Goal: Information Seeking & Learning: Learn about a topic

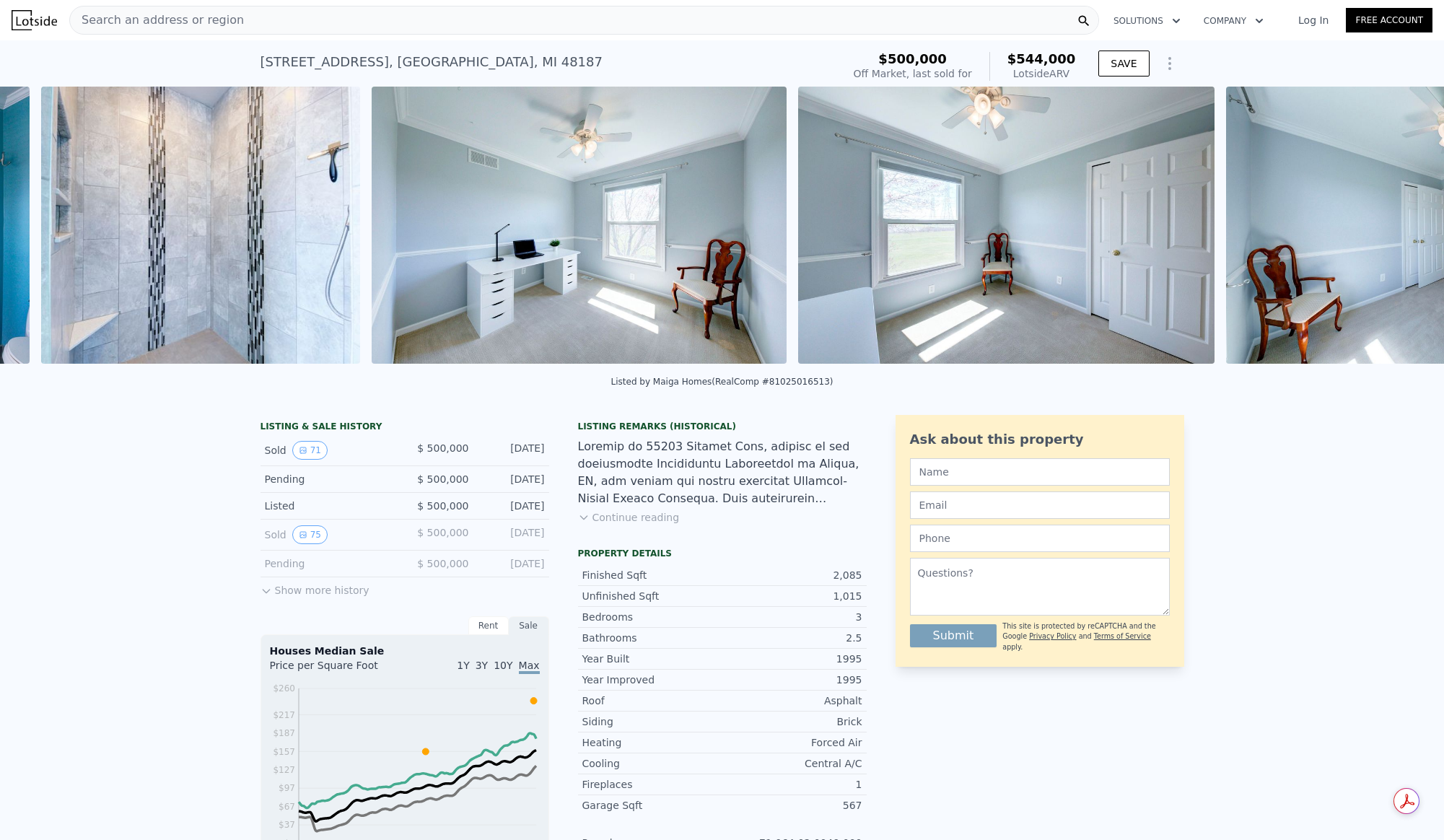
scroll to position [0, 14673]
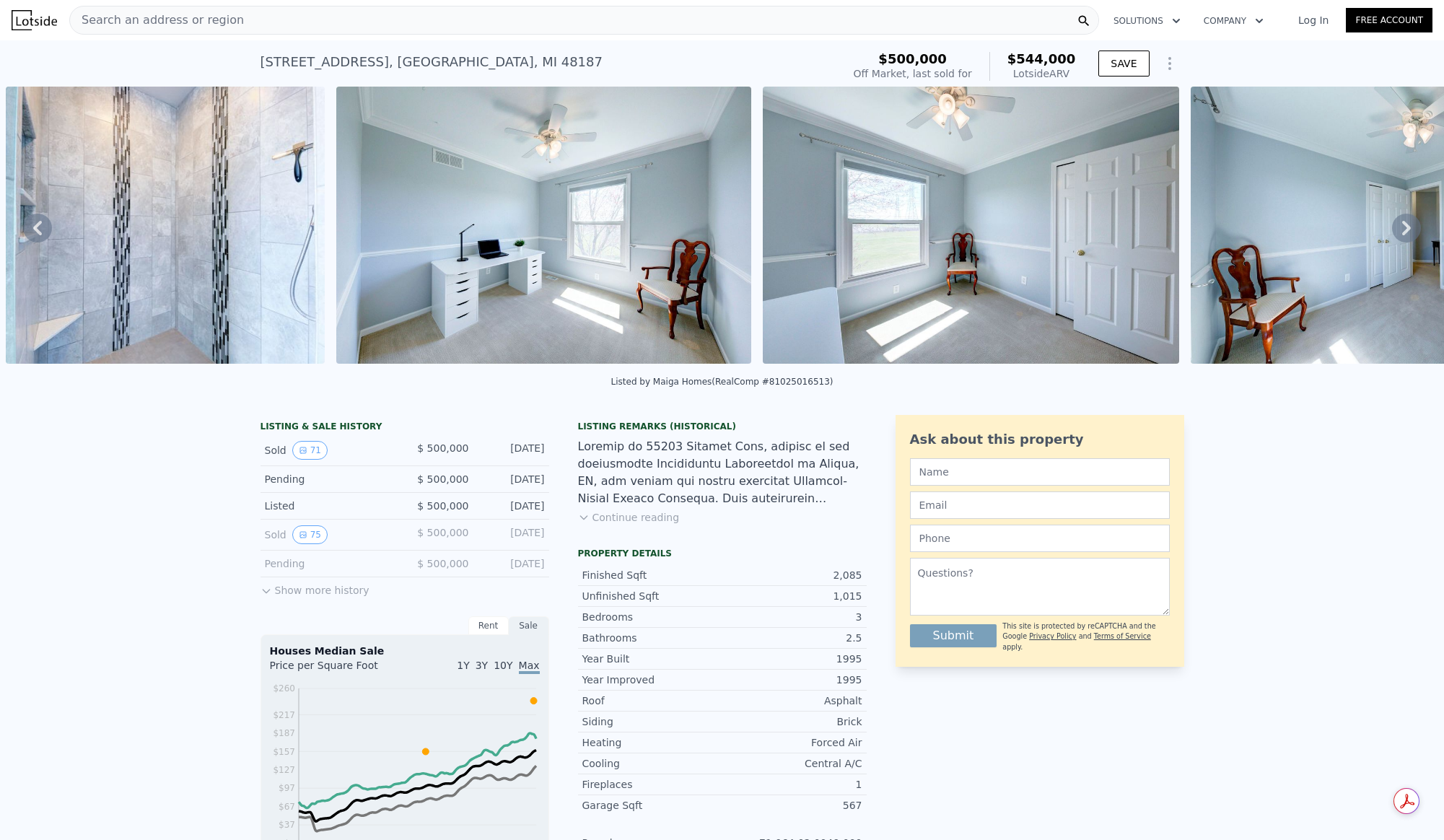
click at [302, 597] on button "Show more history" at bounding box center [315, 587] width 109 height 20
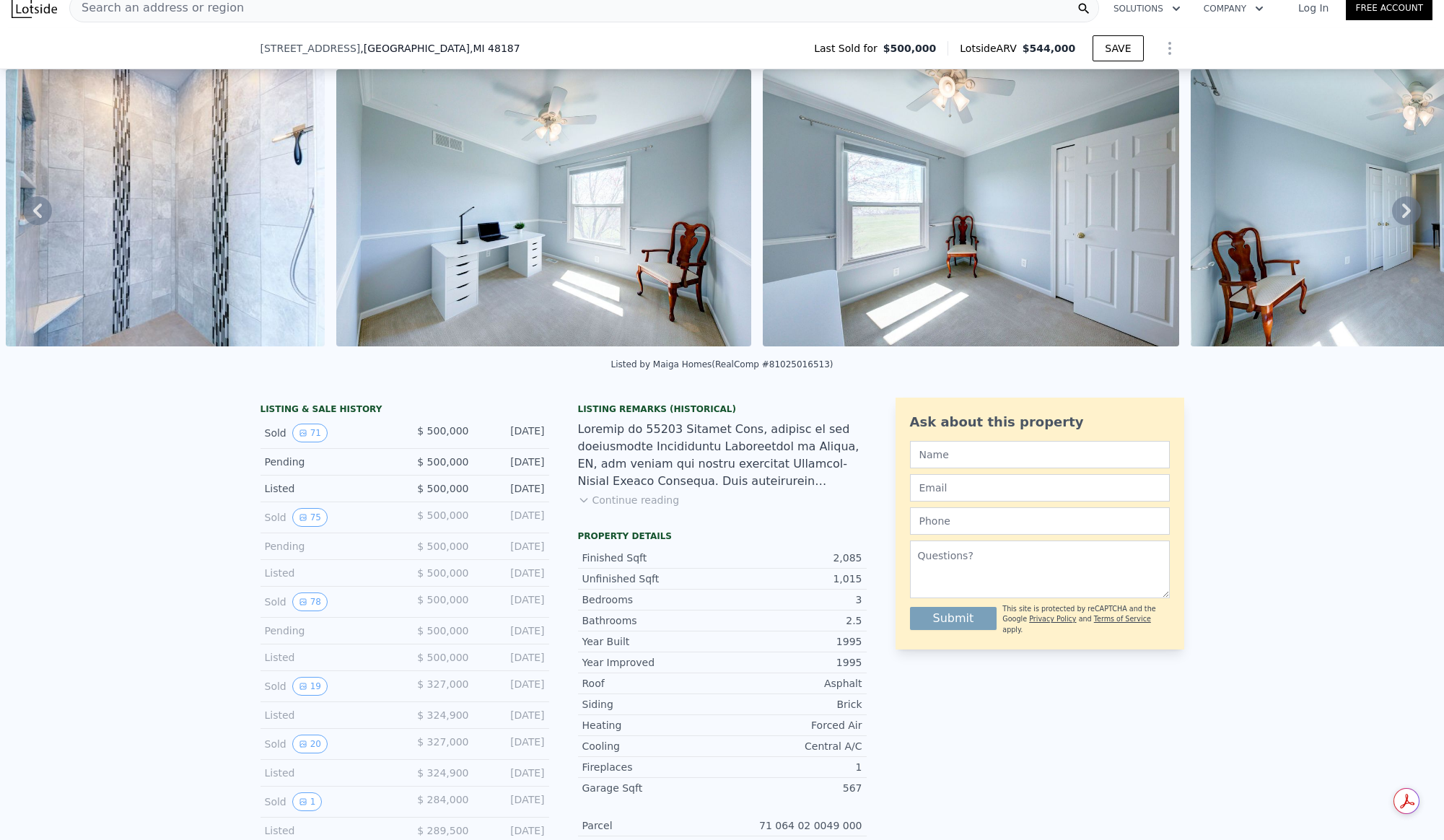
scroll to position [282, 0]
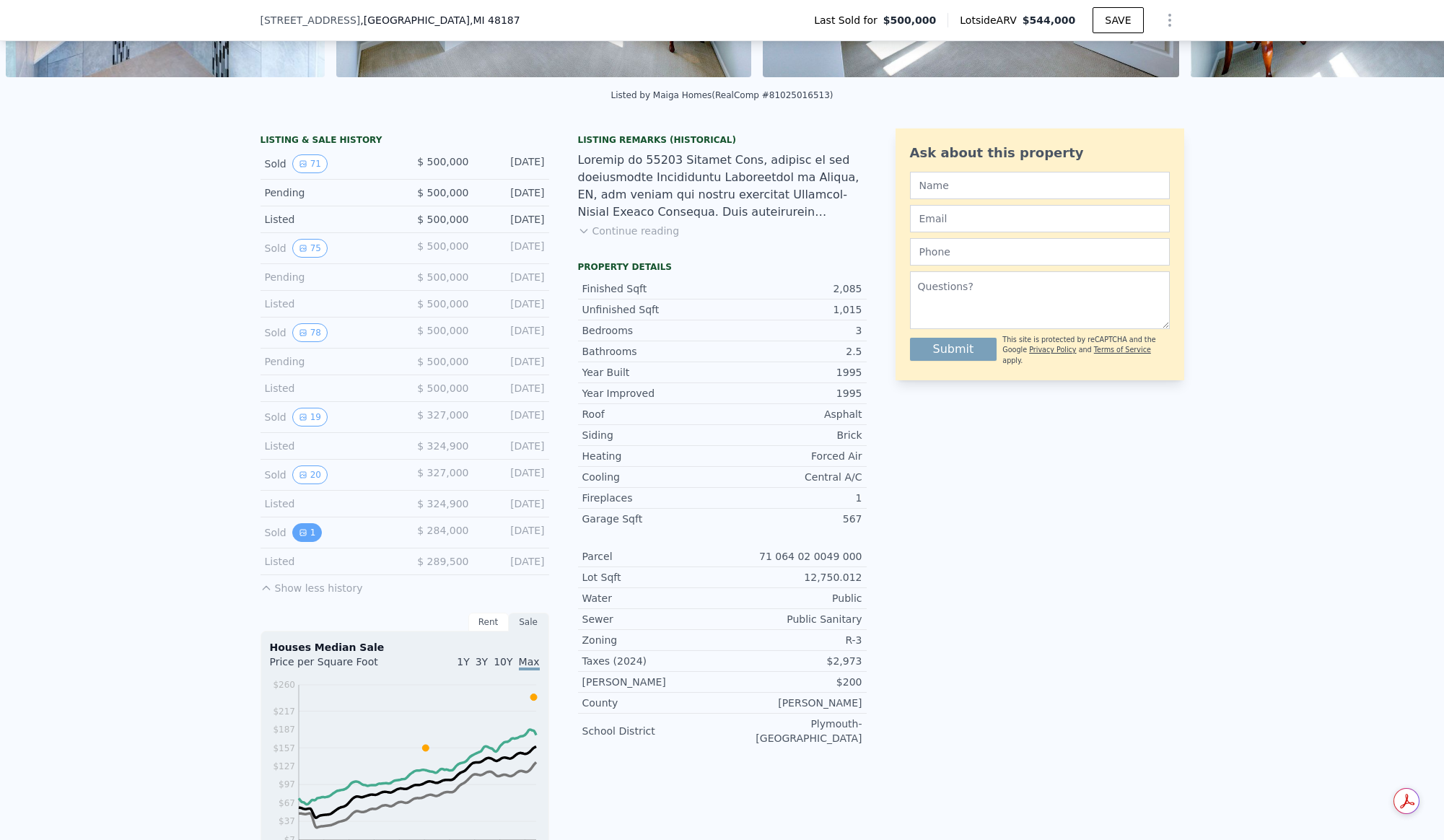
click at [292, 542] on button "1" at bounding box center [307, 533] width 30 height 19
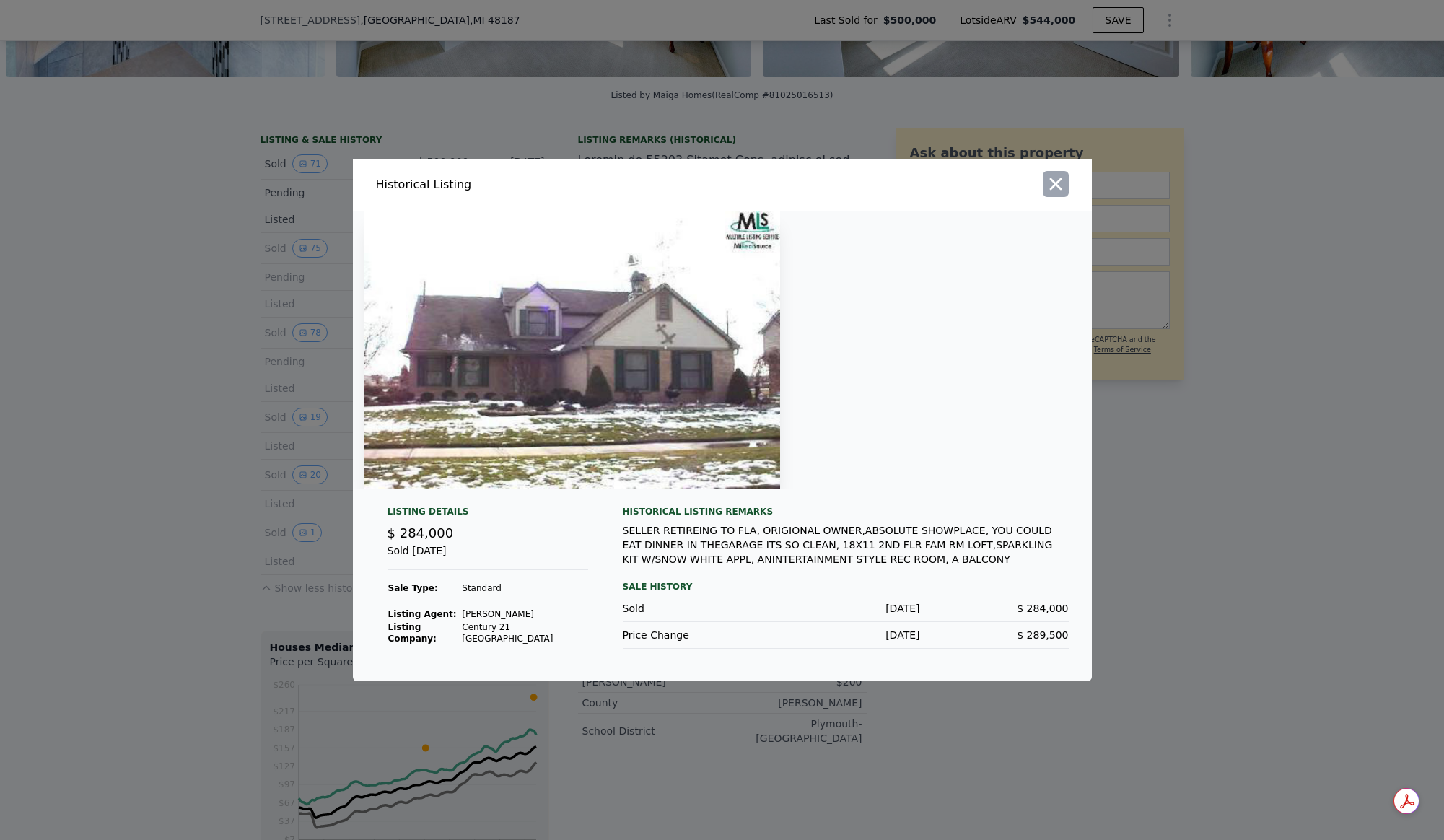
click at [1058, 189] on icon "button" at bounding box center [1056, 183] width 13 height 13
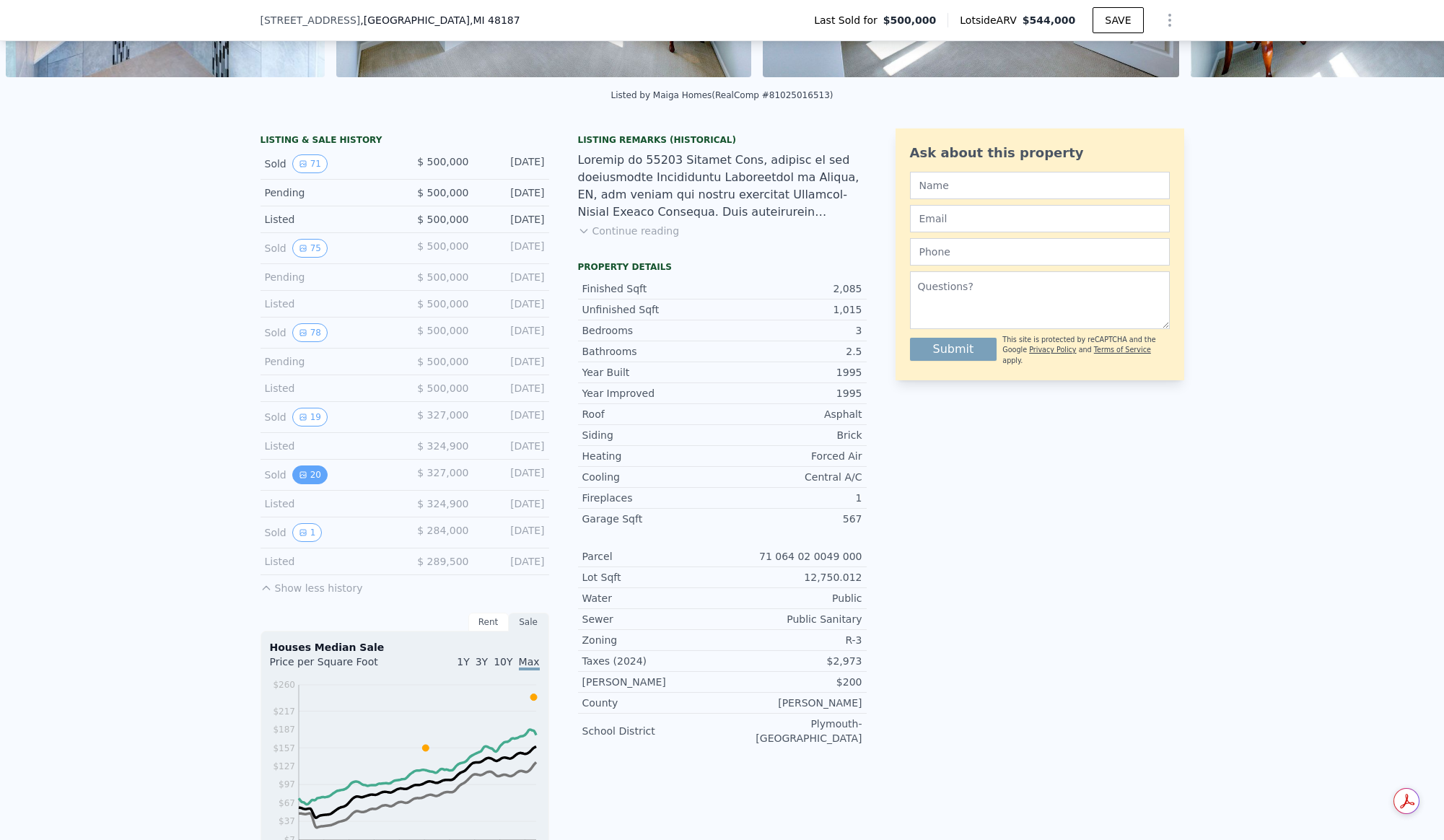
click at [300, 478] on icon "View historical data" at bounding box center [303, 475] width 6 height 6
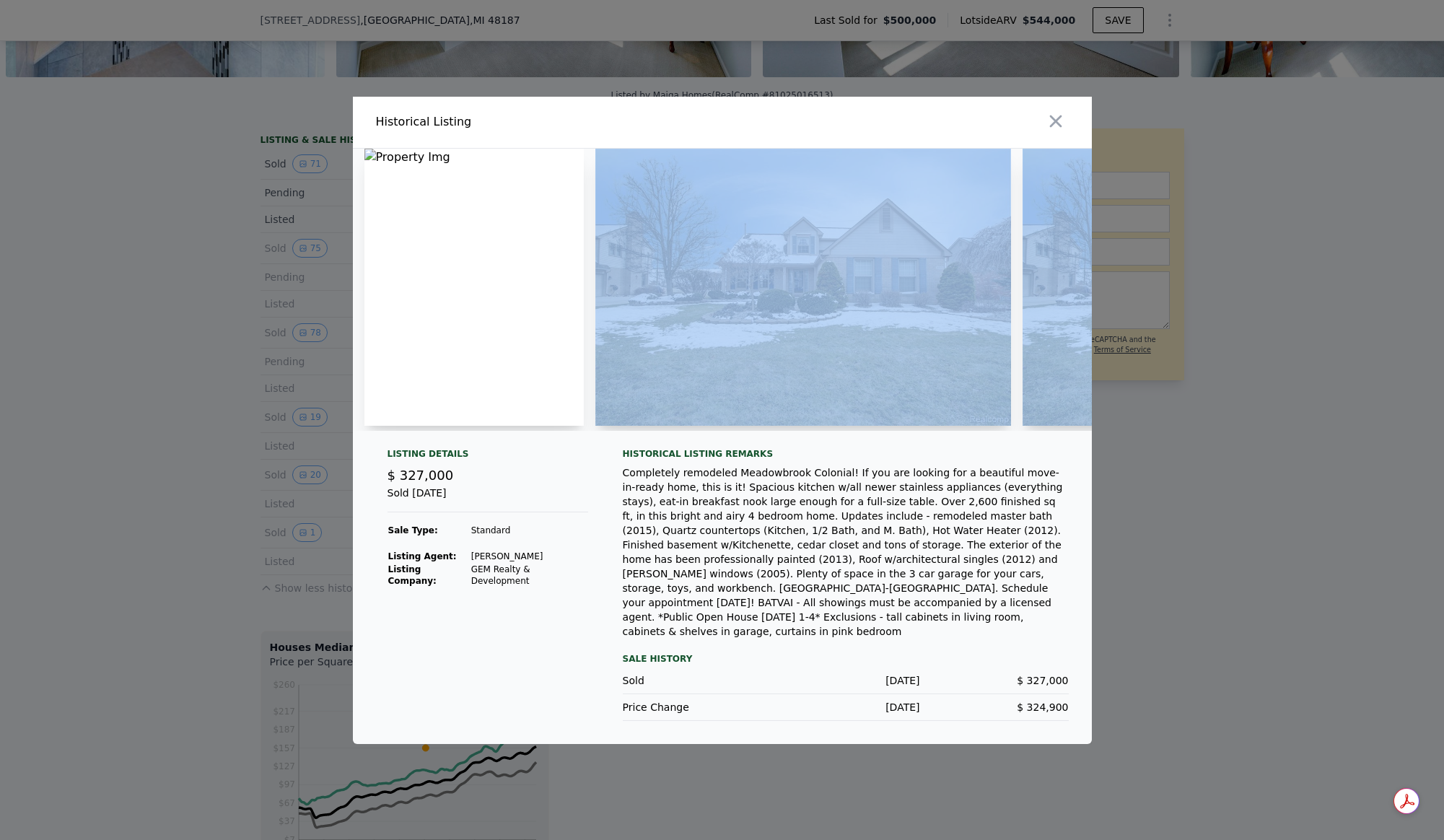
drag, startPoint x: 1011, startPoint y: 430, endPoint x: 1034, endPoint y: 427, distance: 23.2
click at [1034, 427] on div at bounding box center [722, 290] width 739 height 282
click at [847, 334] on img at bounding box center [804, 287] width 416 height 277
click at [1031, 312] on img at bounding box center [1231, 287] width 416 height 277
click at [1040, 311] on img at bounding box center [1231, 287] width 416 height 277
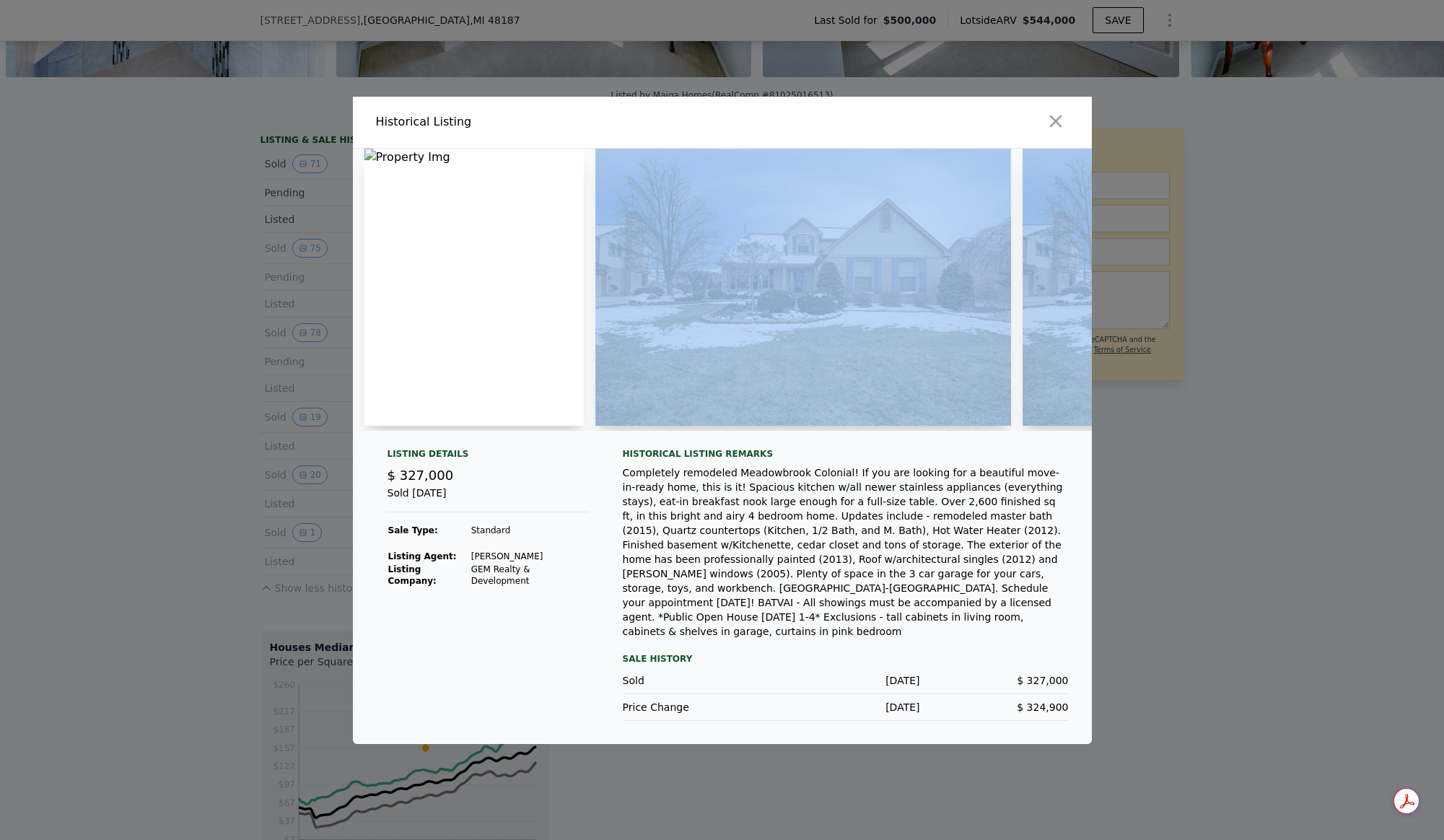
click at [989, 242] on img at bounding box center [804, 287] width 416 height 277
click at [923, 245] on img at bounding box center [804, 287] width 416 height 277
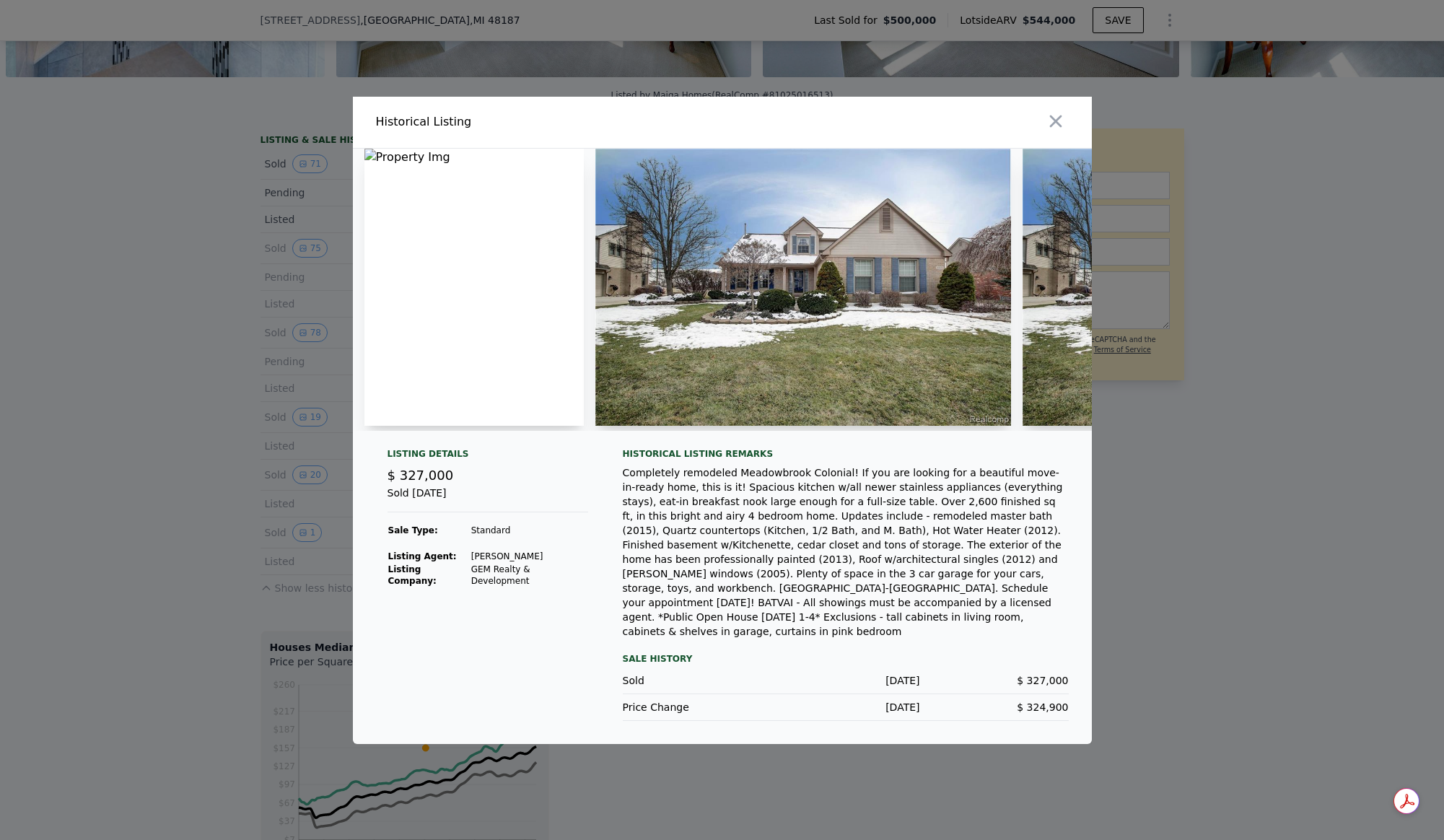
click at [922, 109] on div at bounding box center [910, 122] width 364 height 51
click at [1052, 127] on icon "button" at bounding box center [1056, 121] width 13 height 13
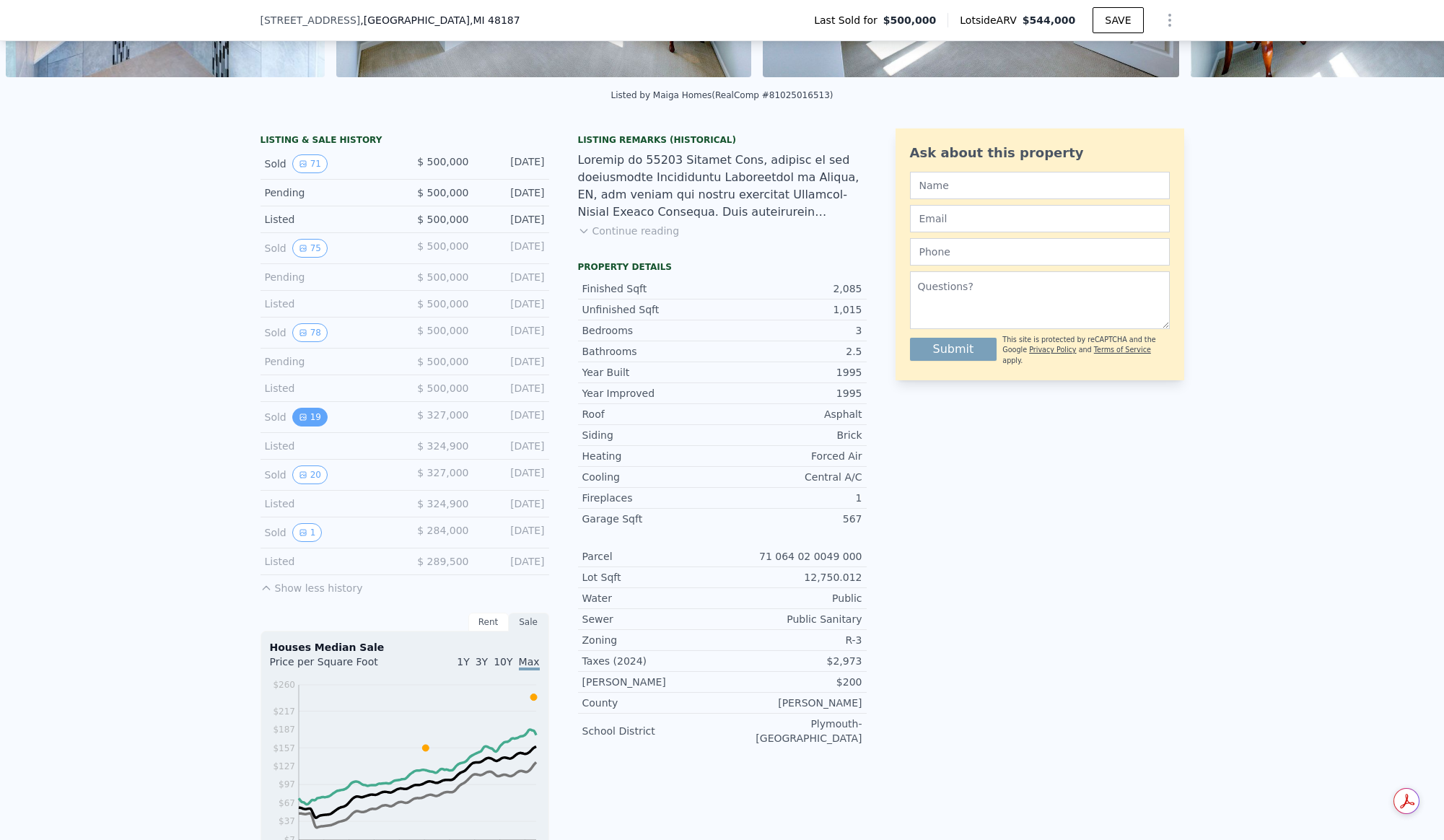
click at [302, 427] on button "19" at bounding box center [310, 417] width 35 height 19
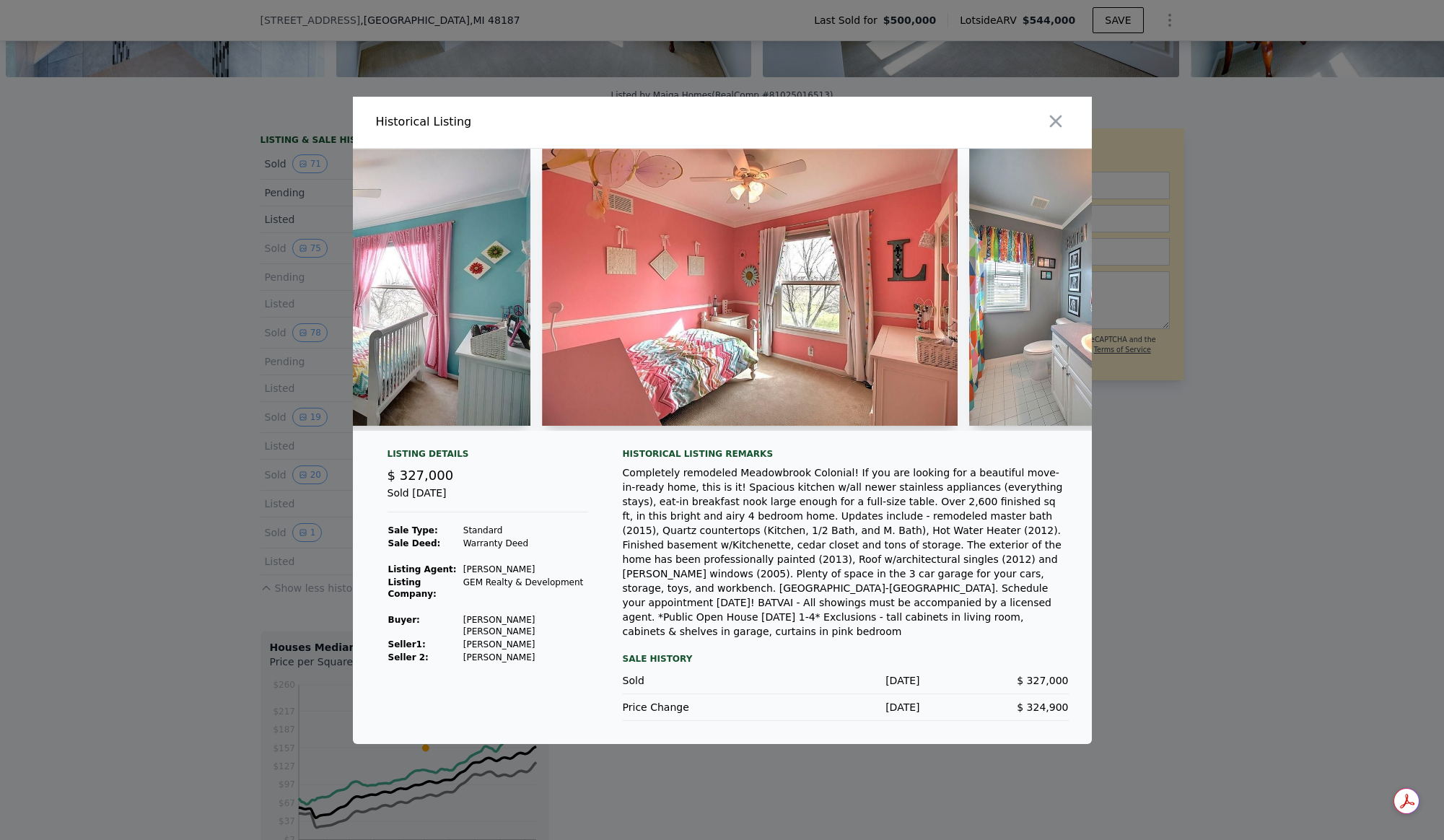
scroll to position [0, 4402]
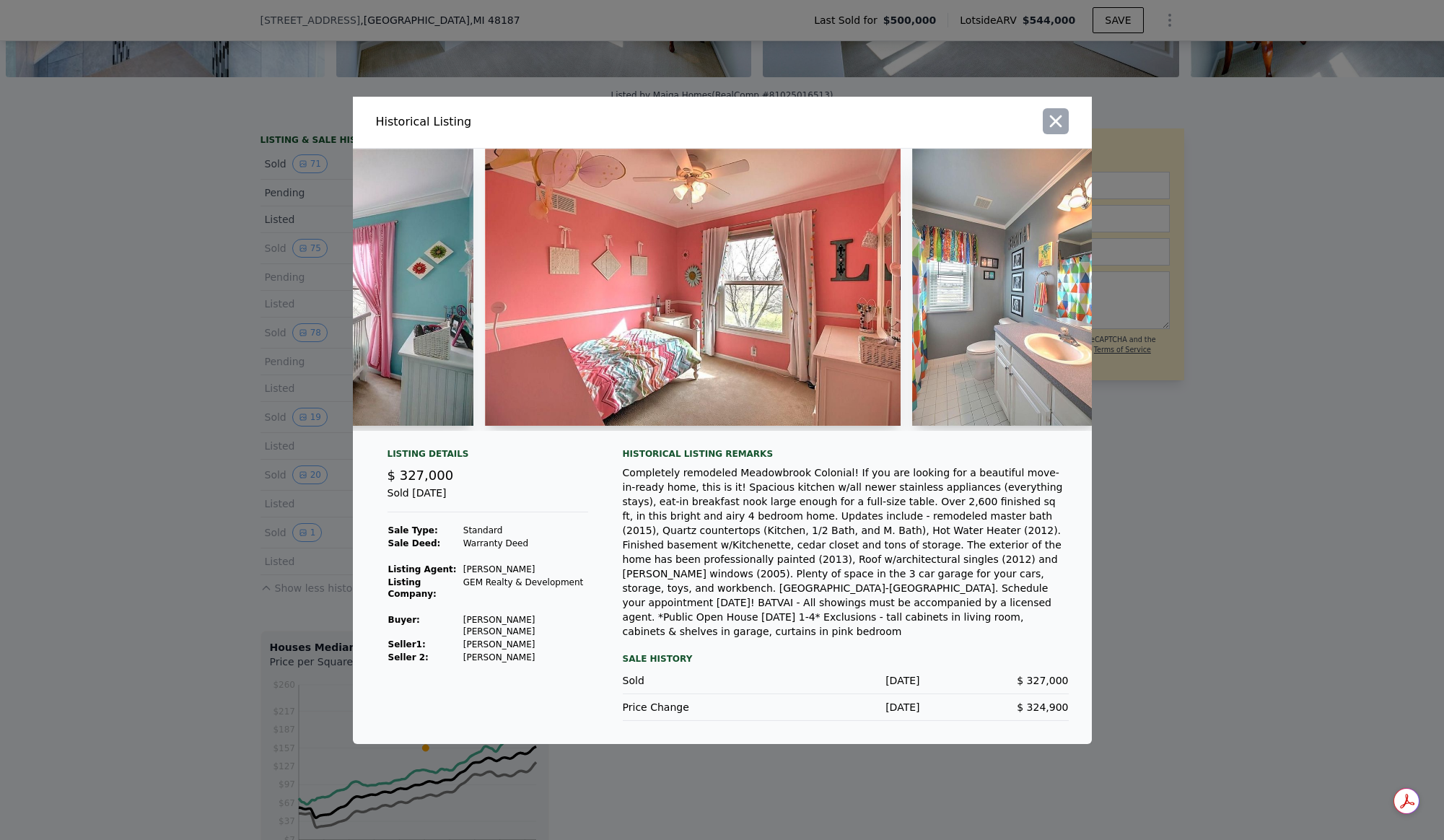
click at [1061, 125] on icon "button" at bounding box center [1056, 121] width 20 height 20
